Goal: Task Accomplishment & Management: Manage account settings

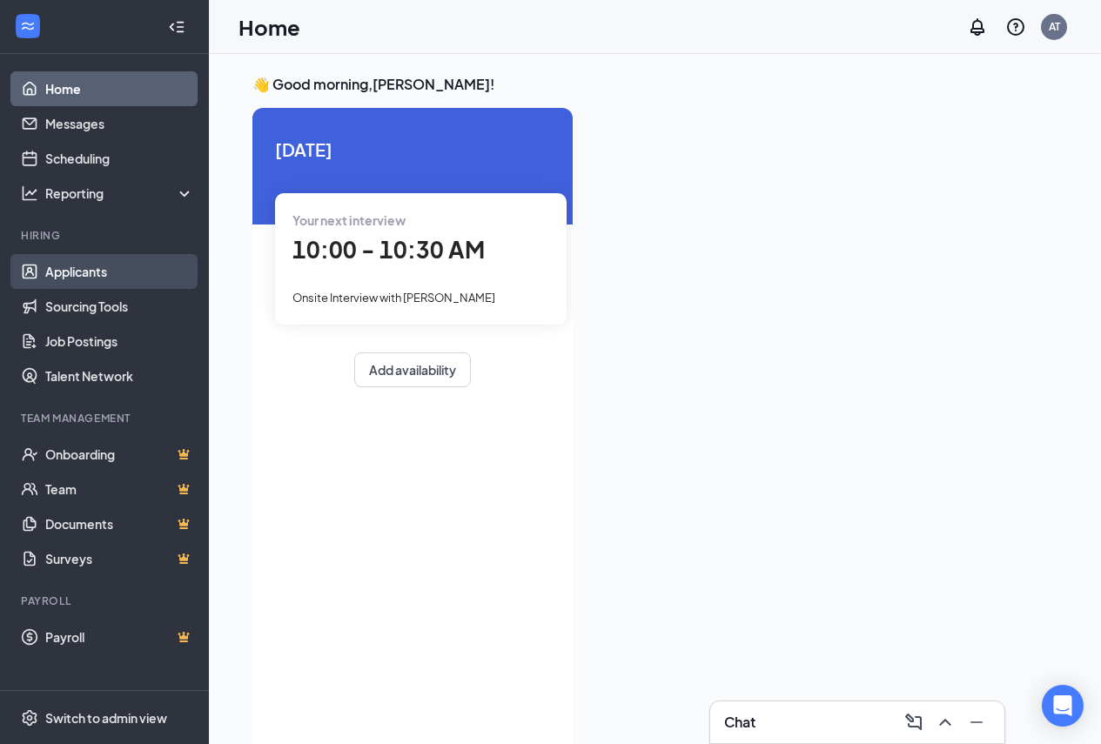
click at [88, 271] on link "Applicants" at bounding box center [119, 271] width 149 height 35
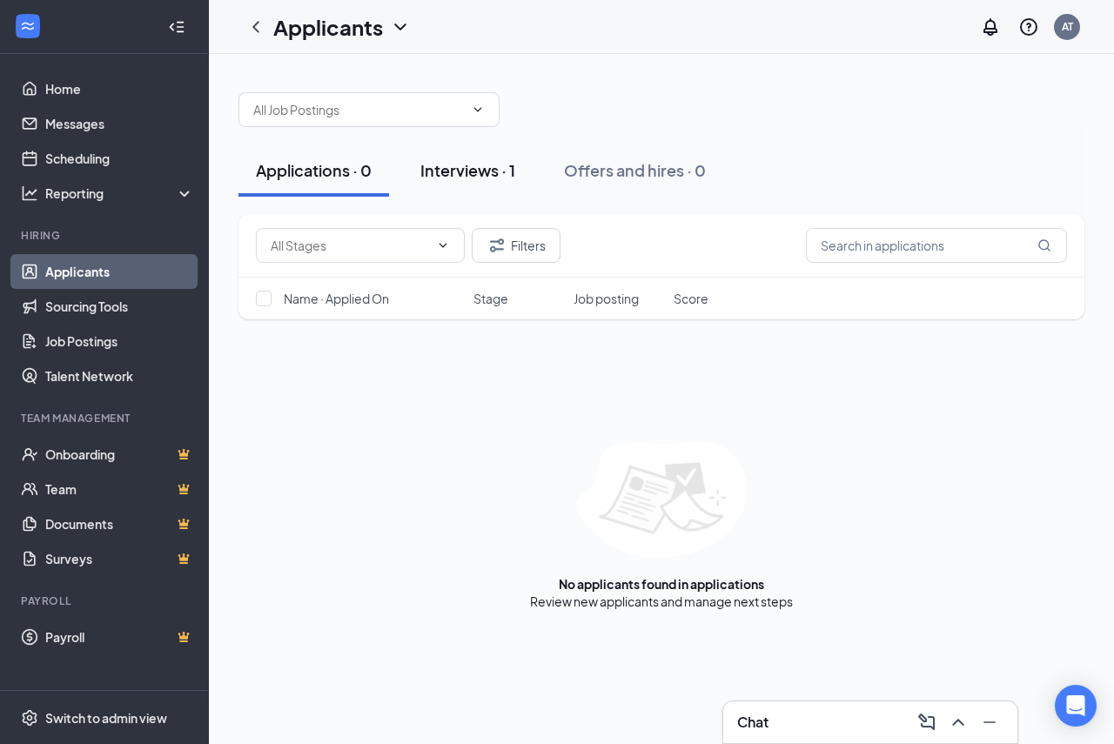
click at [463, 168] on div "Interviews · 1" at bounding box center [467, 170] width 95 height 22
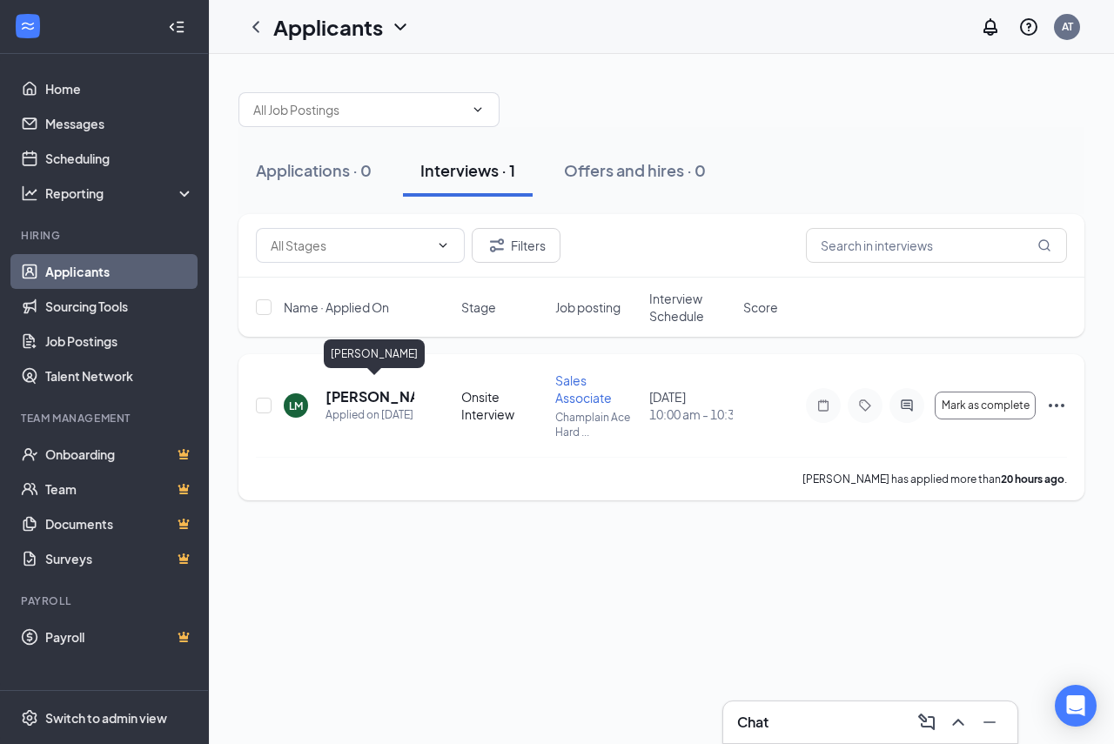
click at [338, 388] on h5 "[PERSON_NAME]" at bounding box center [369, 396] width 89 height 19
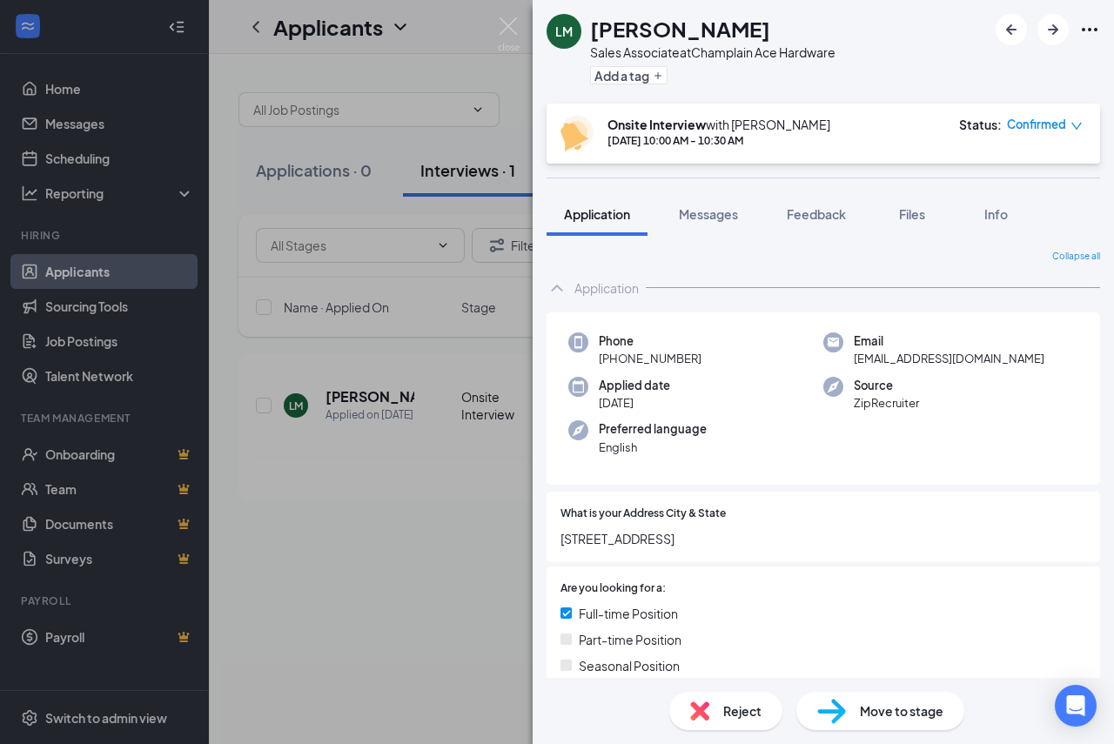
click at [429, 588] on div "[PERSON_NAME] Sales Associate at Champlain Ace Hardware Add a tag Onsite Interv…" at bounding box center [557, 372] width 1114 height 744
click at [1095, 27] on icon "Ellipses" at bounding box center [1089, 29] width 21 height 21
click at [1008, 65] on link "View full application" at bounding box center [995, 69] width 188 height 17
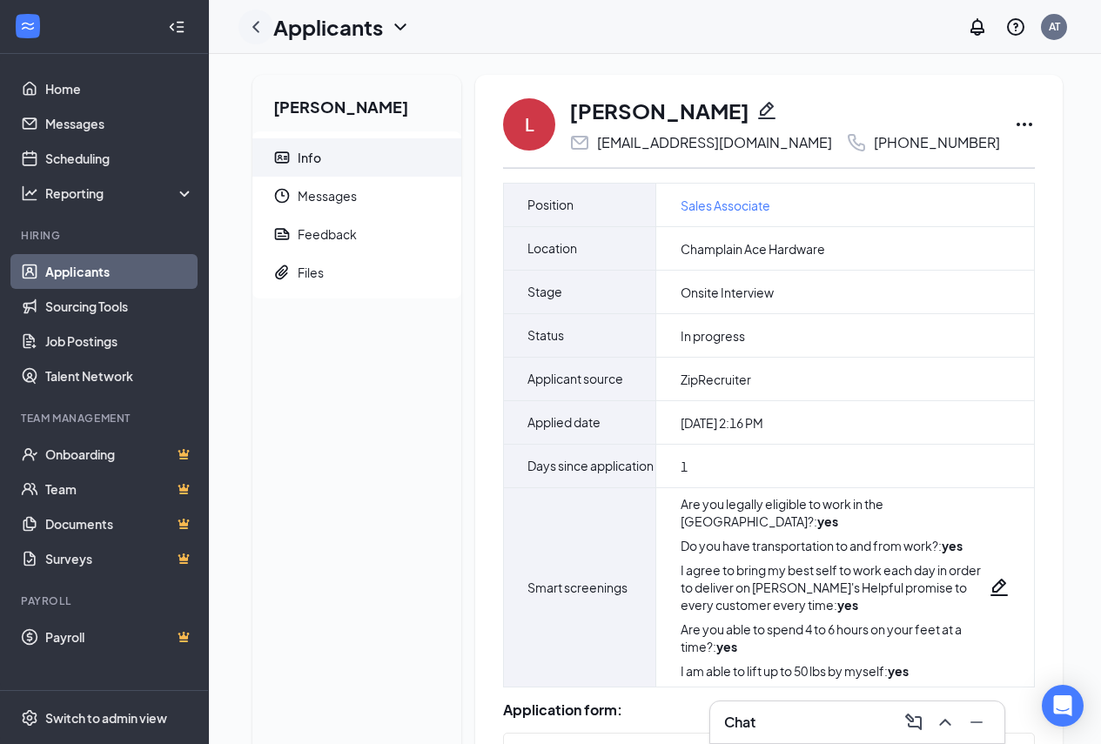
click at [259, 21] on icon "ChevronLeft" at bounding box center [255, 27] width 21 height 21
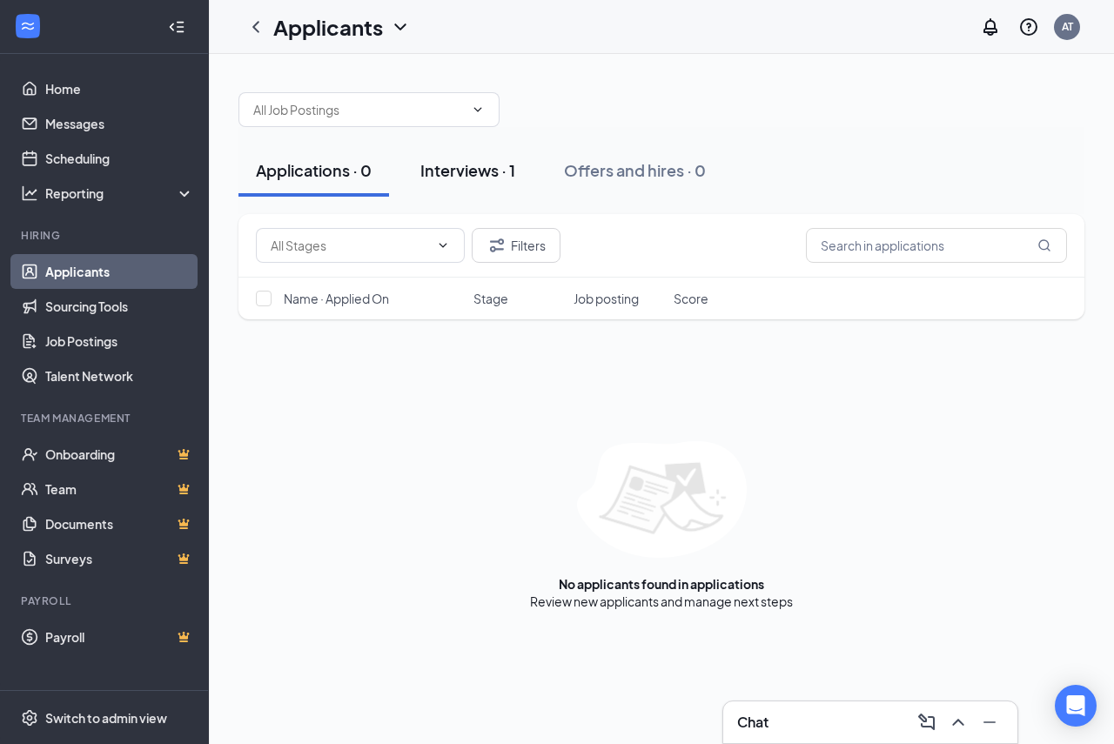
click at [465, 171] on div "Interviews · 1" at bounding box center [467, 170] width 95 height 22
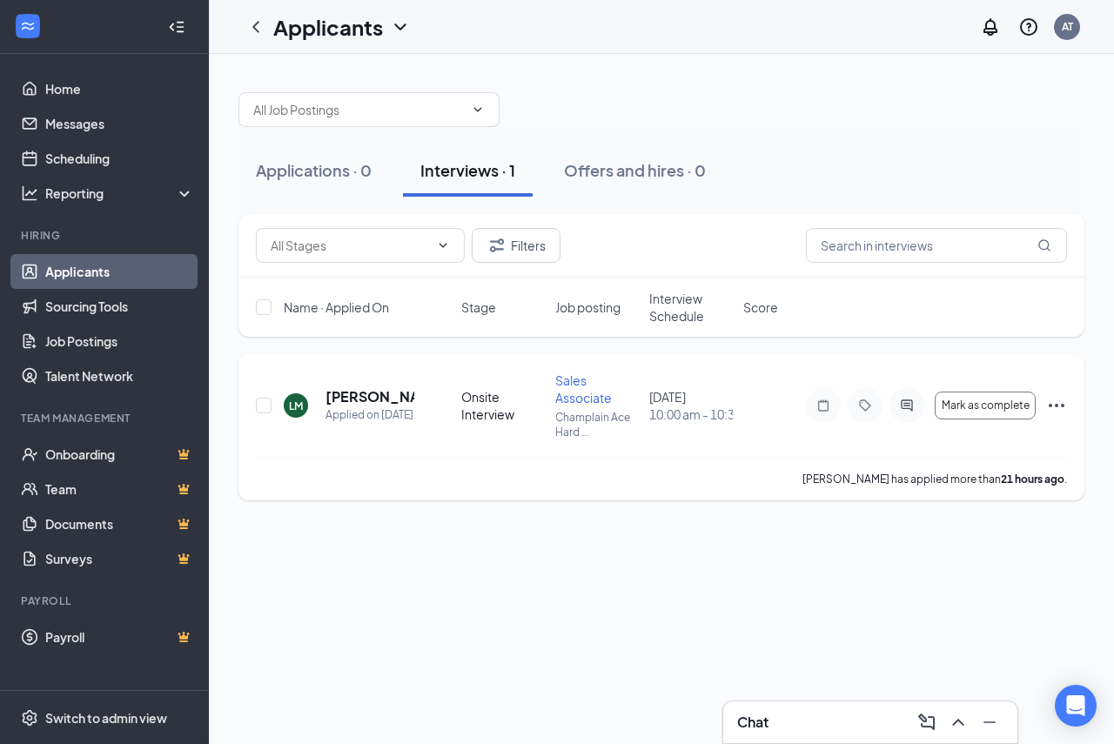
click at [1056, 403] on icon "Ellipses" at bounding box center [1056, 405] width 21 height 21
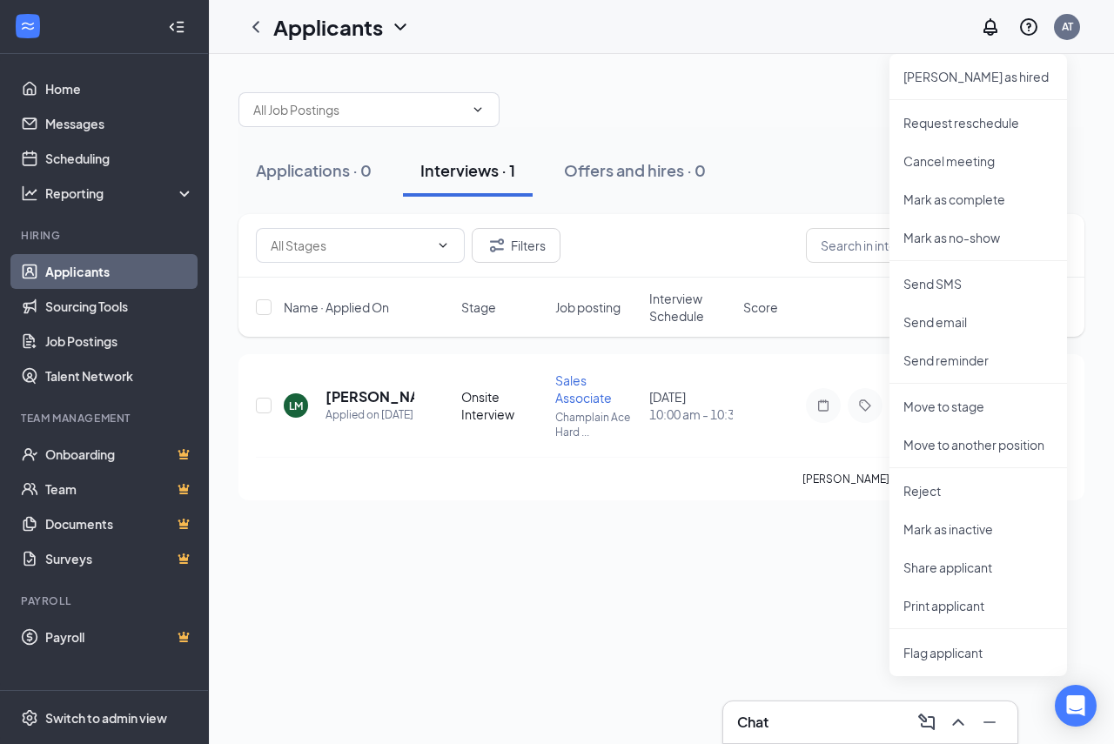
click at [693, 604] on div "Applications · 0 Interviews · 1 Offers and hires · 0 Filters Name · Applied On …" at bounding box center [661, 399] width 905 height 690
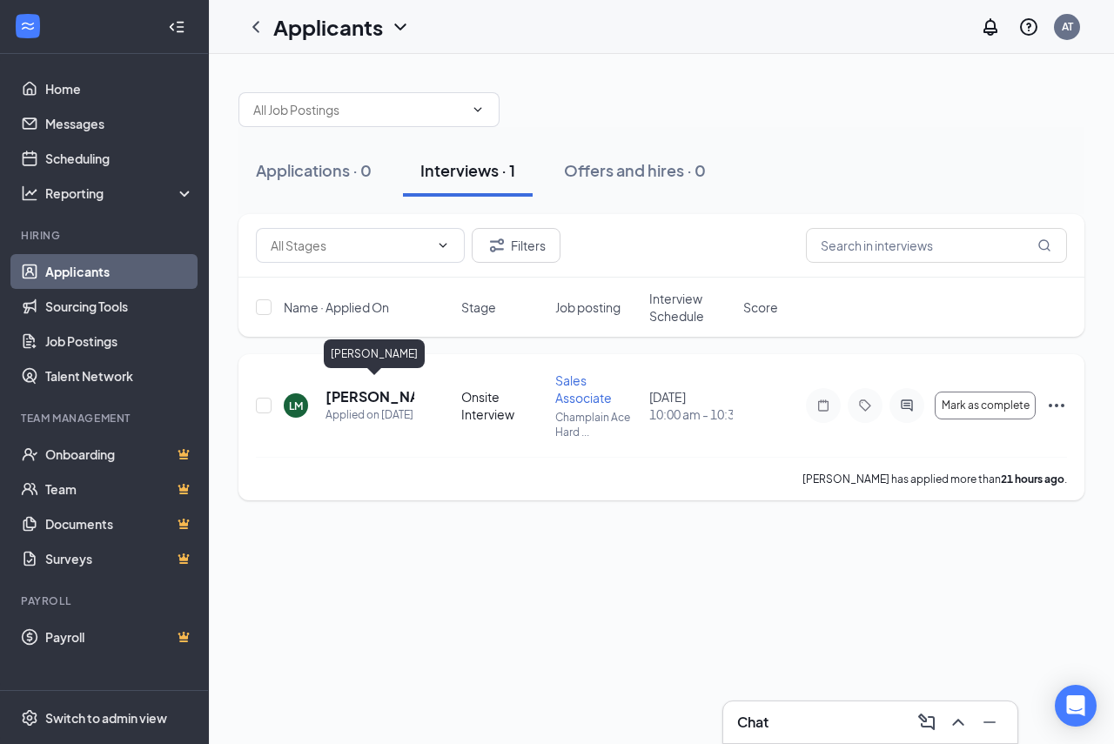
click at [368, 392] on h5 "[PERSON_NAME]" at bounding box center [369, 396] width 89 height 19
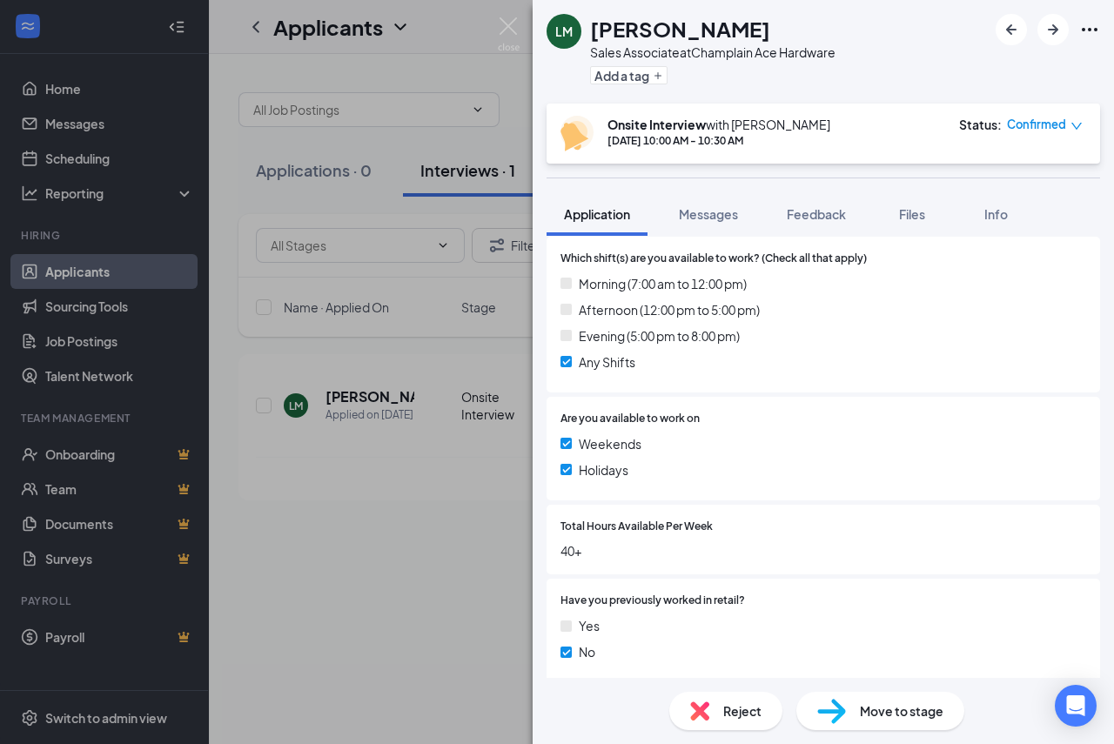
scroll to position [429, 0]
